Goal: Task Accomplishment & Management: Use online tool/utility

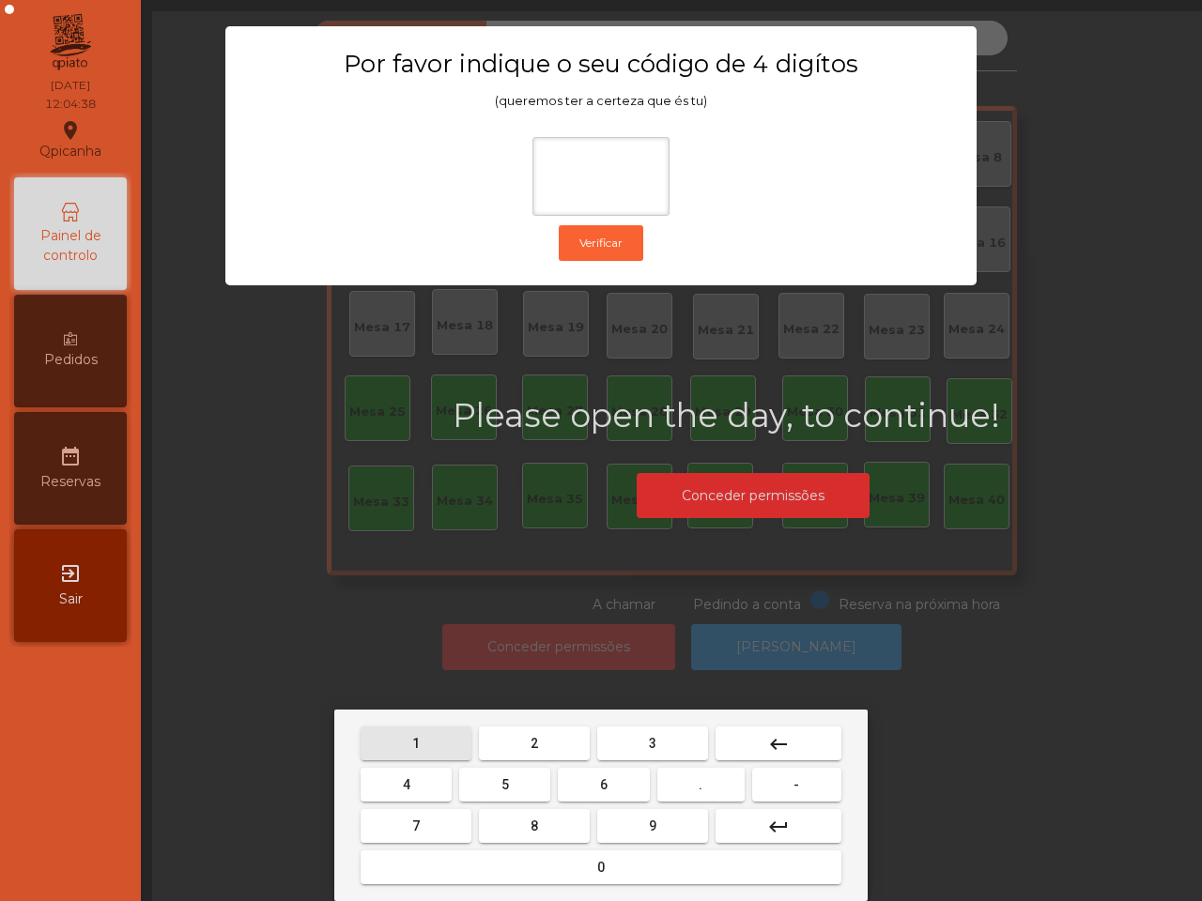
click at [422, 739] on button "1" at bounding box center [416, 744] width 111 height 34
click at [665, 820] on button "9" at bounding box center [652, 826] width 111 height 34
click at [401, 779] on button "4" at bounding box center [406, 785] width 91 height 34
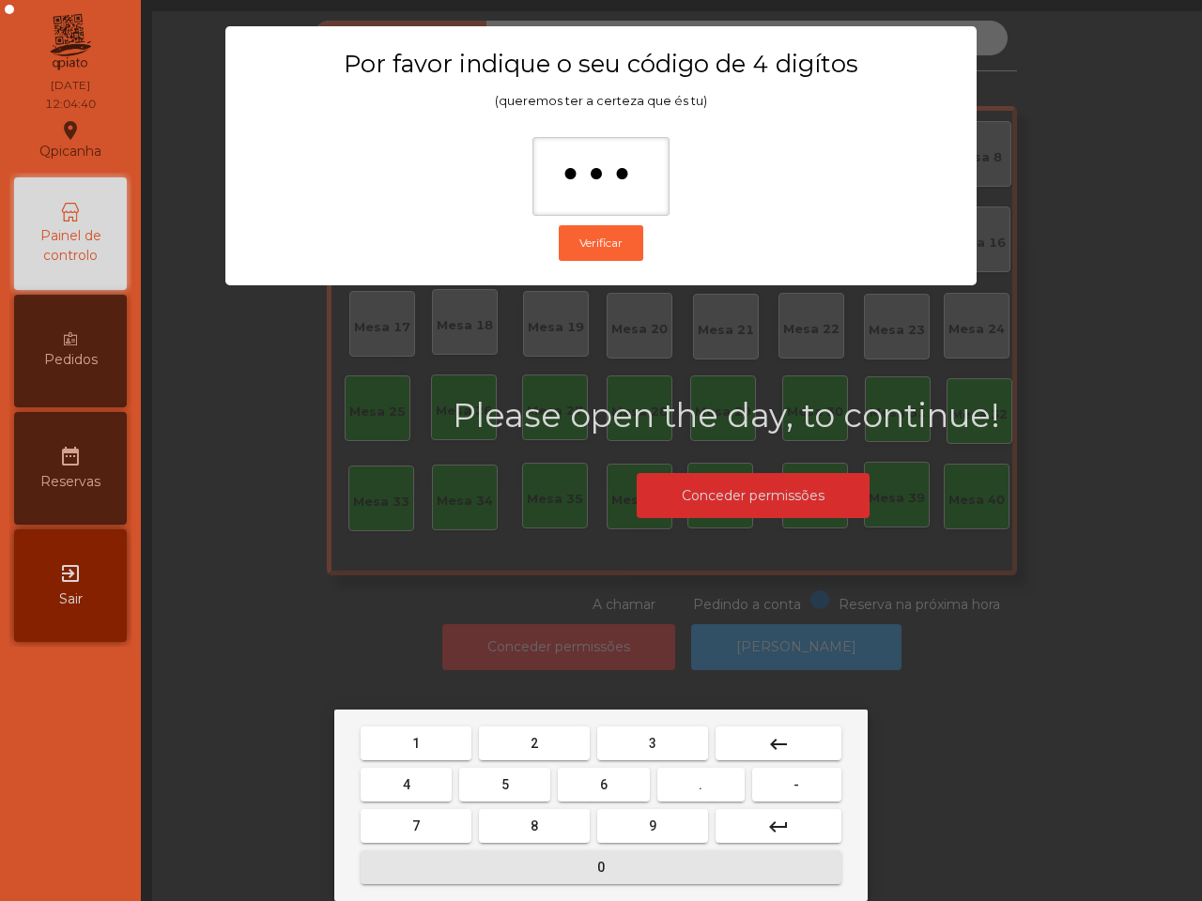
click at [566, 861] on button "0" at bounding box center [601, 868] width 481 height 34
type input "****"
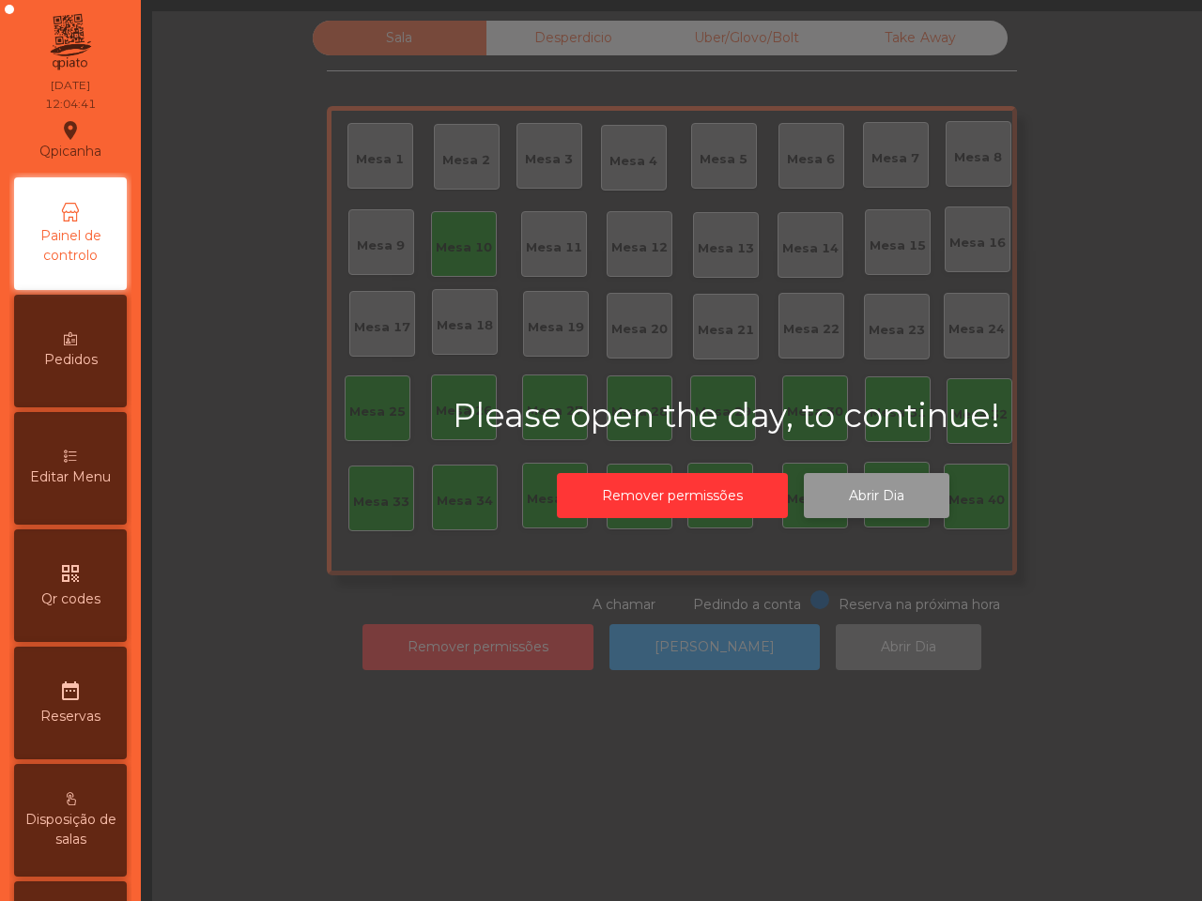
click at [866, 502] on button "Abrir Dia" at bounding box center [877, 496] width 146 height 46
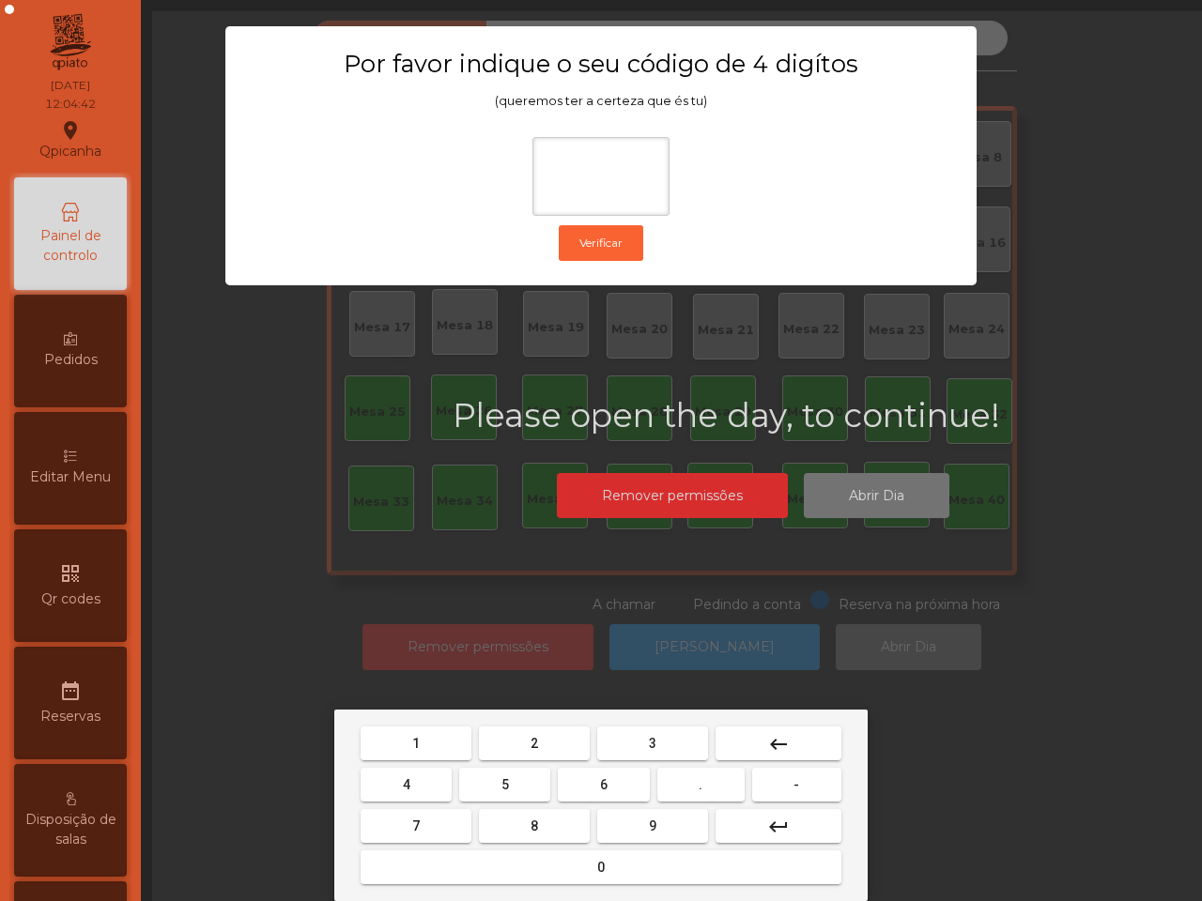
click at [422, 732] on button "1" at bounding box center [416, 744] width 111 height 34
click at [667, 824] on button "9" at bounding box center [652, 826] width 111 height 34
click at [415, 790] on button "4" at bounding box center [406, 785] width 91 height 34
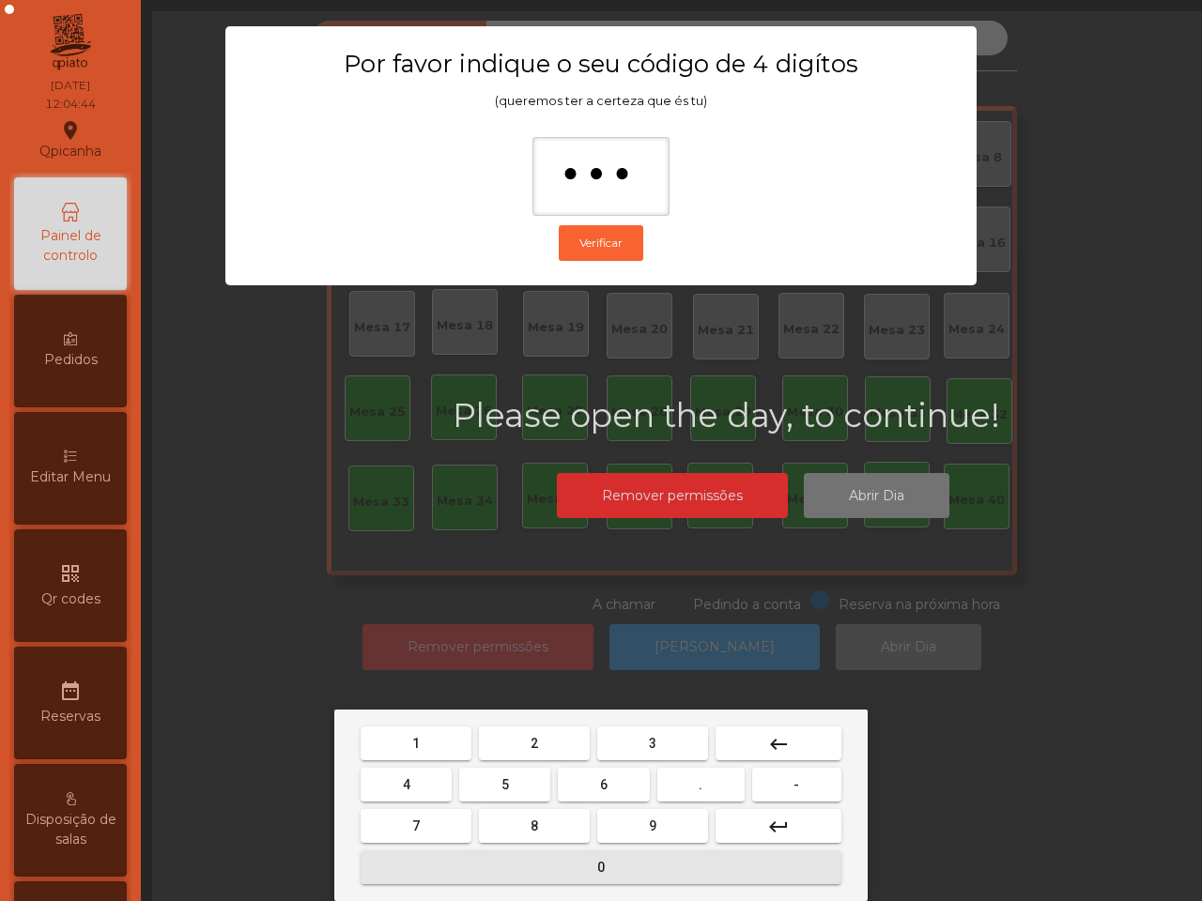
click at [541, 870] on button "0" at bounding box center [601, 868] width 481 height 34
type input "****"
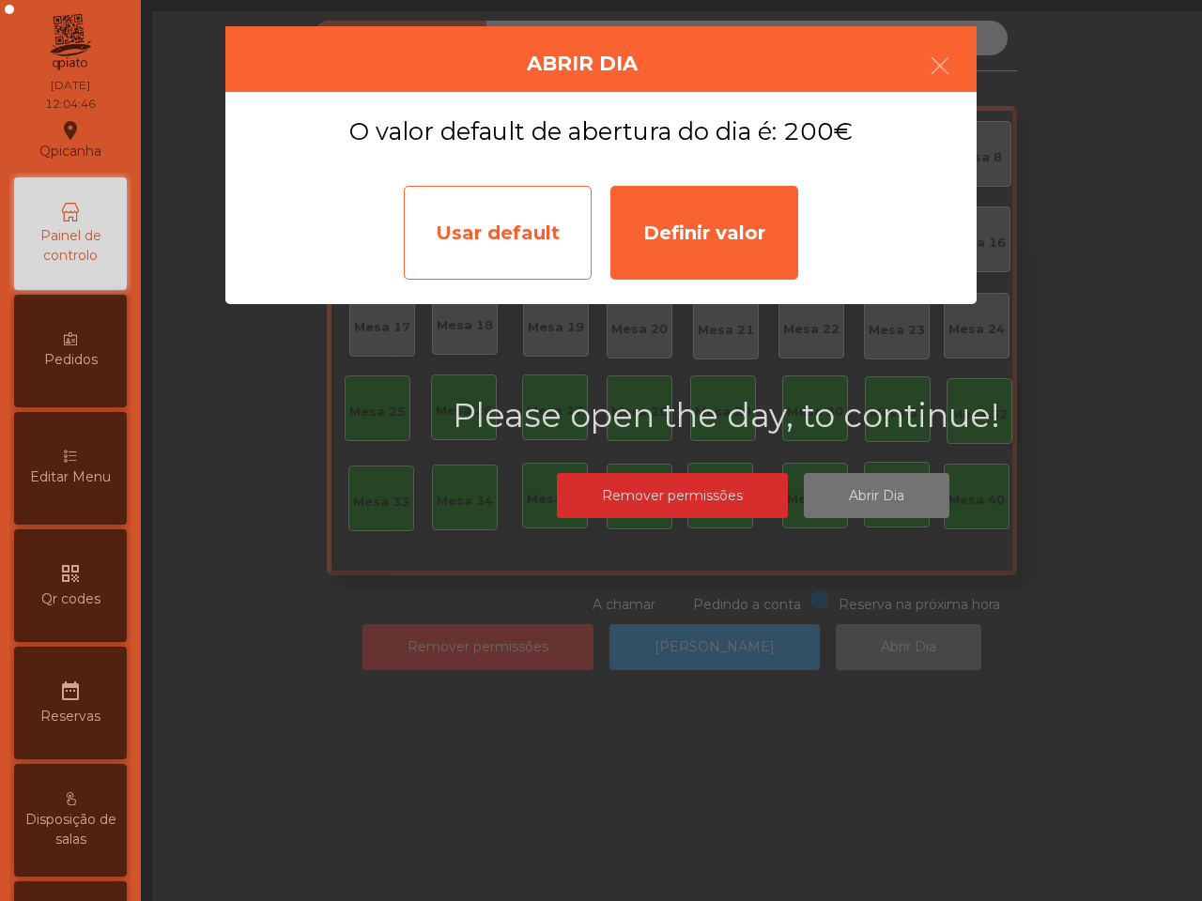
click at [475, 251] on div "Usar default" at bounding box center [498, 233] width 188 height 94
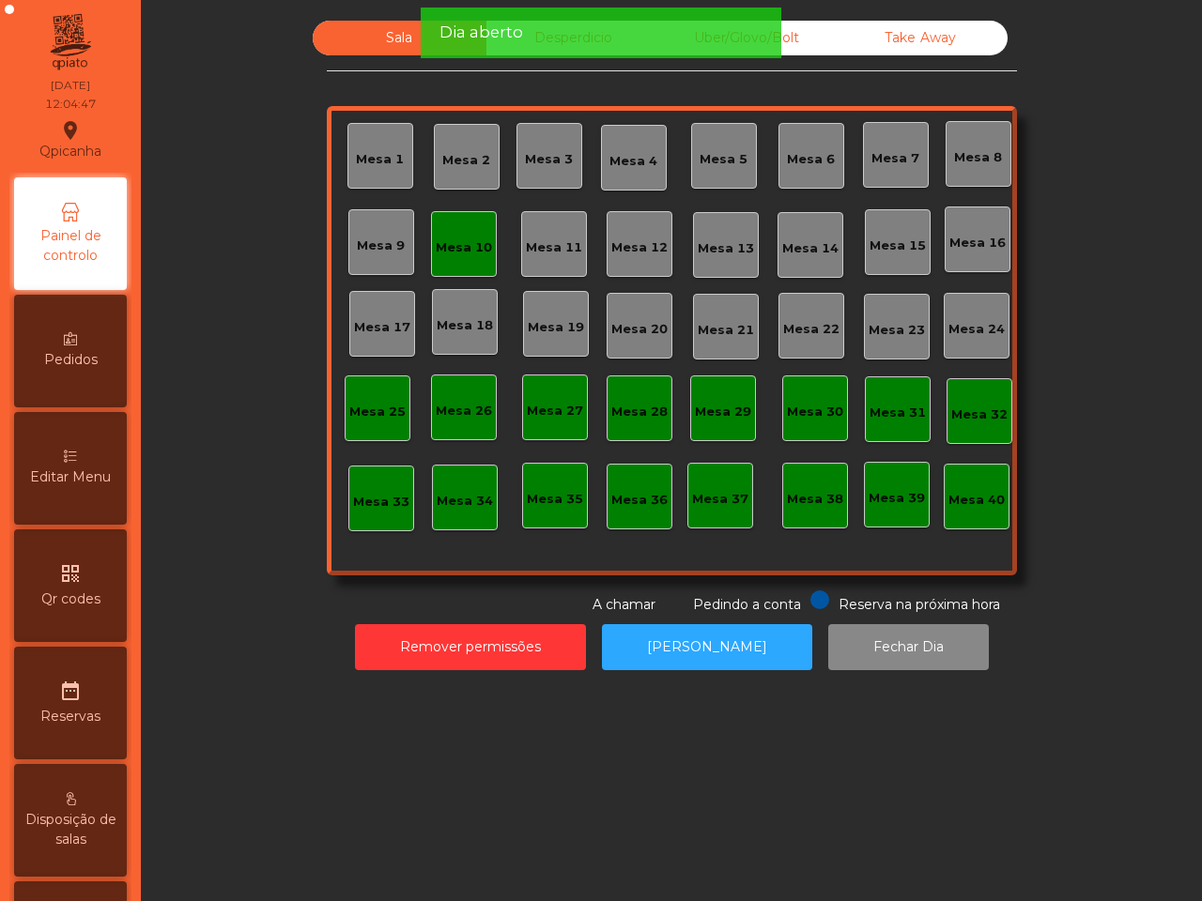
click at [442, 250] on div "Mesa 10" at bounding box center [464, 247] width 56 height 19
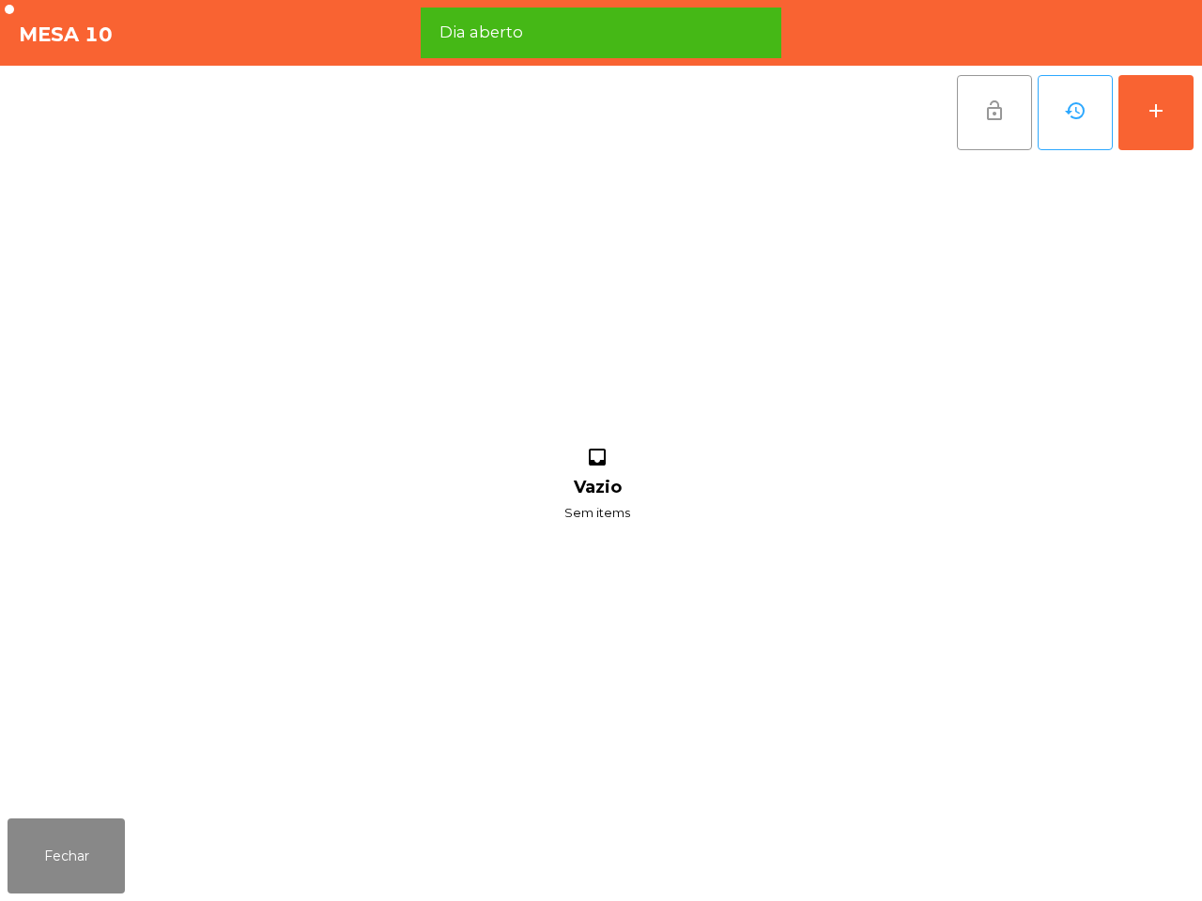
click at [987, 117] on span "lock_open" at bounding box center [994, 111] width 23 height 23
